Goal: Contribute content: Contribute content

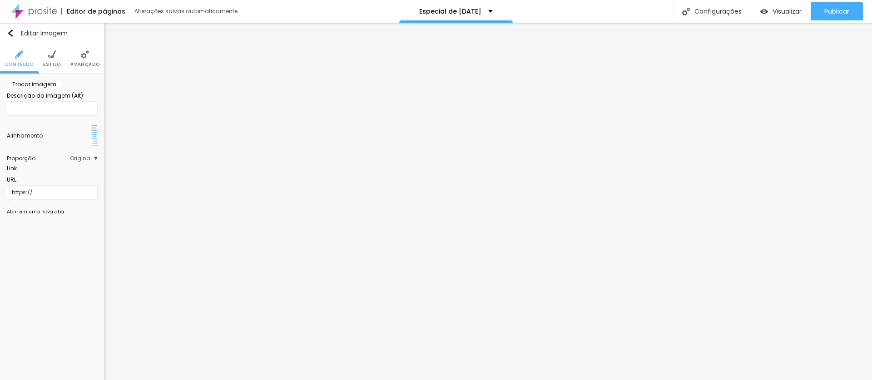
click at [48, 88] on span "Trocar imagem" at bounding box center [31, 84] width 49 height 8
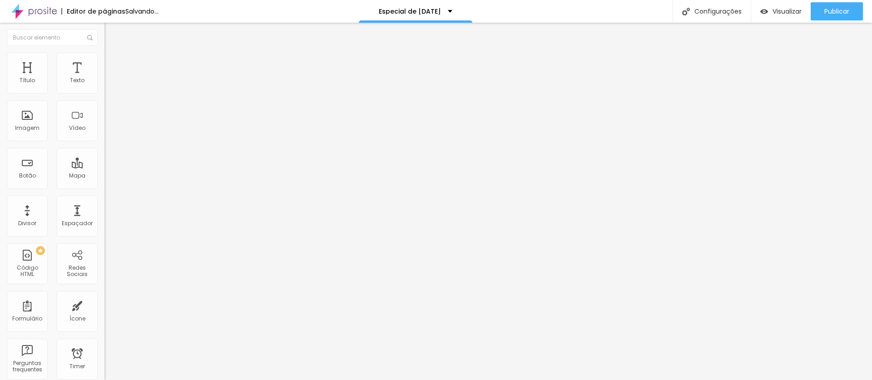
click at [104, 78] on span "Trocar imagem" at bounding box center [128, 74] width 49 height 8
click at [200, 379] on div "Subindo 0/1 arquivos" at bounding box center [436, 382] width 872 height 5
click at [199, 379] on div at bounding box center [436, 385] width 872 height 0
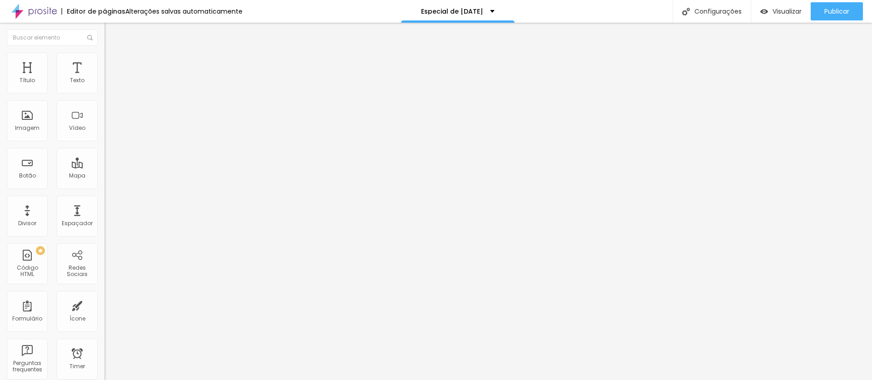
click at [104, 78] on span "Trocar imagem" at bounding box center [128, 74] width 49 height 8
drag, startPoint x: 80, startPoint y: 191, endPoint x: 0, endPoint y: 187, distance: 80.5
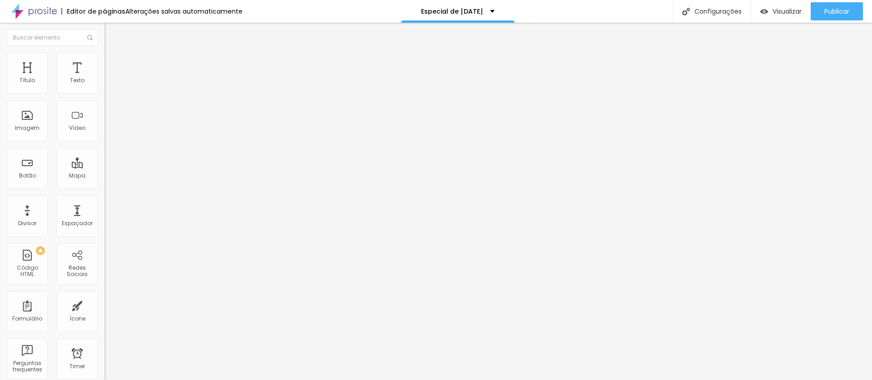
click at [104, 187] on div "Texto TENHO INTERESSE Alinhamento Tamanho Normal Pequeno Normal Grande Link URL…" at bounding box center [156, 140] width 104 height 138
click at [113, 62] on span "Avançado" at bounding box center [128, 59] width 30 height 8
click at [104, 52] on img at bounding box center [108, 48] width 8 height 8
click at [108, 113] on icon "button" at bounding box center [110, 111] width 5 height 5
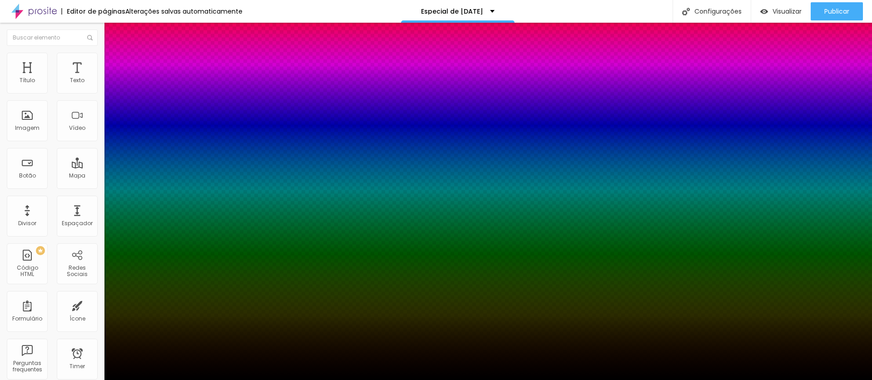
click at [161, 379] on div at bounding box center [436, 385] width 872 height 0
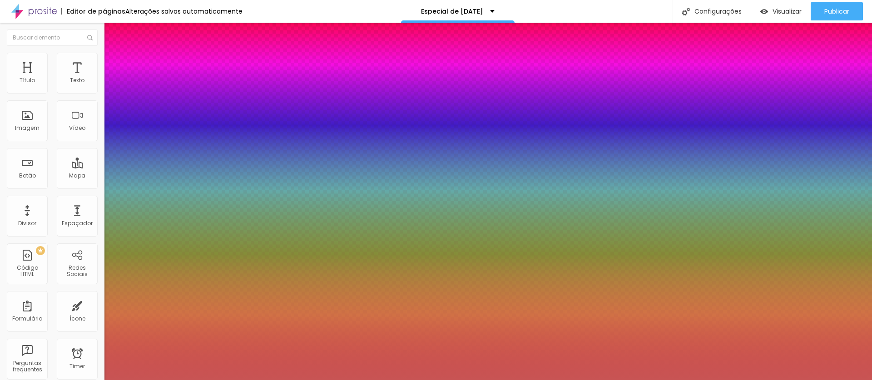
drag, startPoint x: 118, startPoint y: 198, endPoint x: 113, endPoint y: 199, distance: 5.1
click at [113, 199] on div at bounding box center [436, 190] width 872 height 380
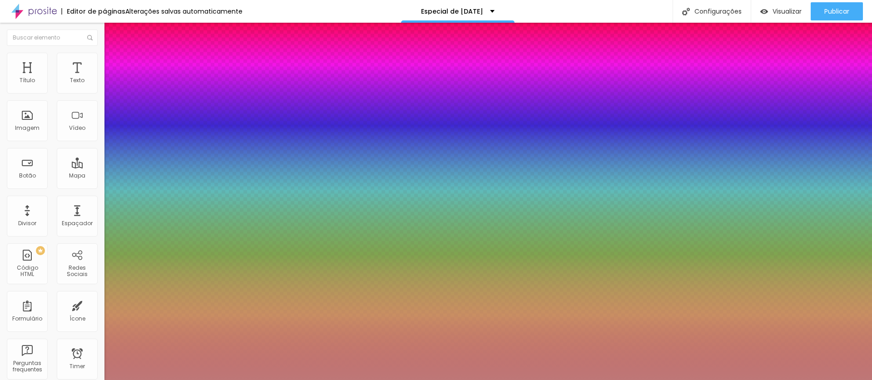
type input "#C57B7B"
click at [325, 98] on div at bounding box center [326, 97] width 2 height 2
click at [70, 379] on div at bounding box center [436, 380] width 872 height 0
